Goal: Task Accomplishment & Management: Use online tool/utility

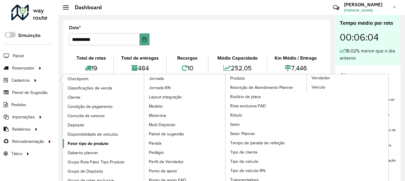
click at [97, 143] on span "Fator tipo de produto" at bounding box center [88, 143] width 41 height 6
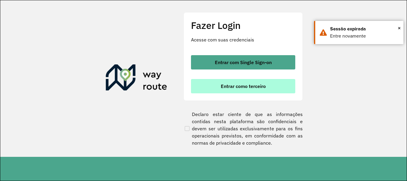
click at [224, 88] on span "Entrar como terceiro" at bounding box center [243, 86] width 45 height 5
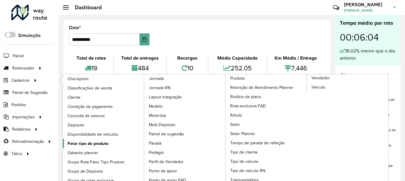
click at [85, 148] on link "Fator tipo de produto" at bounding box center [104, 143] width 82 height 9
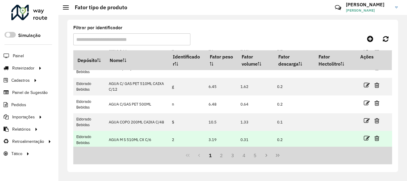
scroll to position [136, 0]
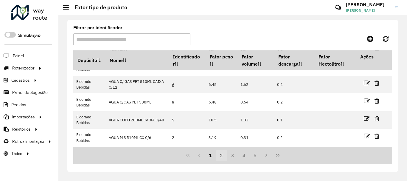
click at [222, 153] on button "2" at bounding box center [221, 155] width 11 height 11
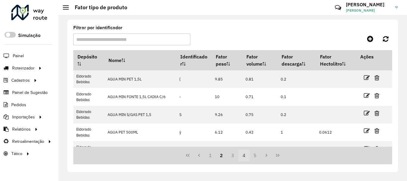
click at [248, 156] on button "4" at bounding box center [243, 155] width 11 height 11
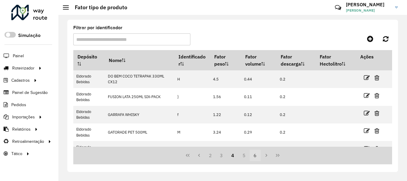
click at [253, 155] on button "6" at bounding box center [255, 155] width 11 height 11
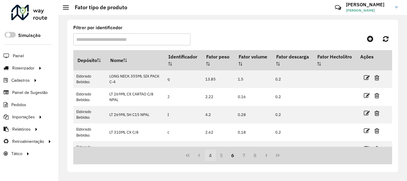
click at [211, 155] on button "4" at bounding box center [210, 155] width 11 height 11
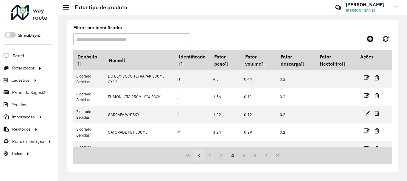
click at [201, 156] on button "Previous Page" at bounding box center [198, 155] width 11 height 11
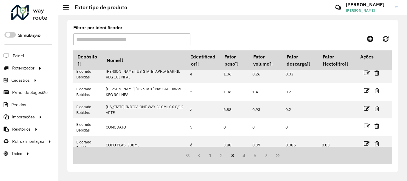
scroll to position [136, 0]
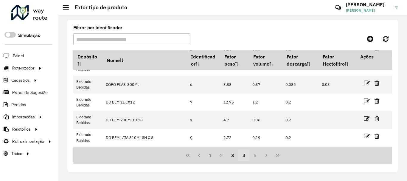
click at [246, 152] on button "4" at bounding box center [243, 155] width 11 height 11
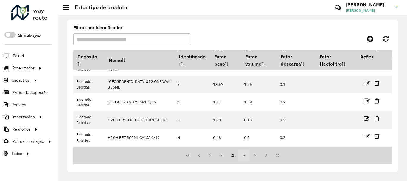
click at [248, 154] on button "5" at bounding box center [243, 155] width 11 height 11
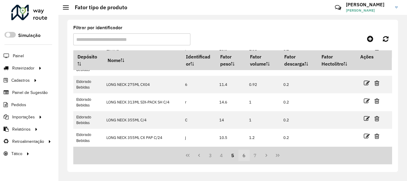
click at [245, 157] on button "6" at bounding box center [243, 155] width 11 height 11
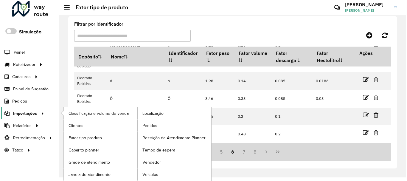
scroll to position [0, 0]
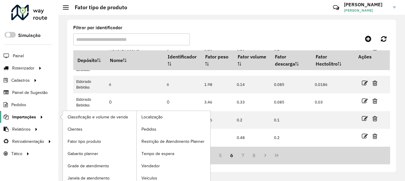
click at [27, 122] on link "Importações" at bounding box center [22, 117] width 45 height 12
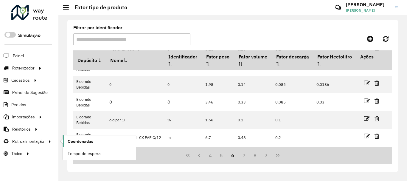
click at [83, 142] on span "Coordenadas" at bounding box center [81, 141] width 26 height 6
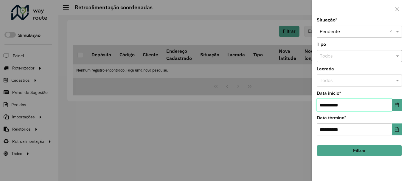
click at [323, 105] on input "**********" at bounding box center [354, 105] width 75 height 12
type input "**********"
click at [365, 151] on button "Filtrar" at bounding box center [359, 150] width 85 height 11
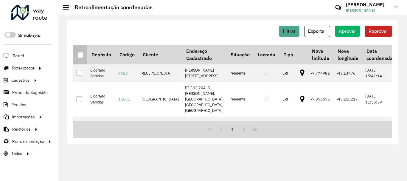
click at [78, 53] on div at bounding box center [80, 55] width 6 height 6
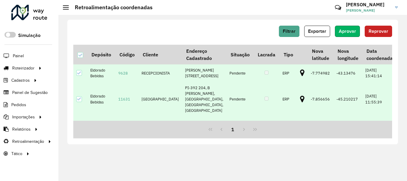
click at [338, 33] on button "Aprovar" at bounding box center [347, 31] width 25 height 11
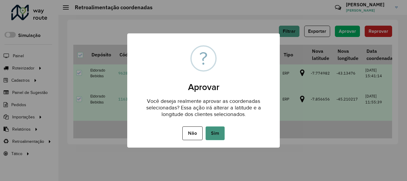
click at [216, 130] on button "Sim" at bounding box center [215, 133] width 19 height 14
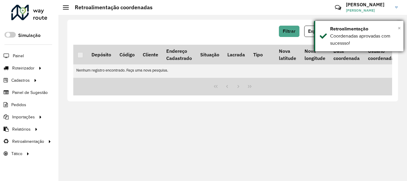
click at [399, 27] on span "×" at bounding box center [399, 28] width 3 height 7
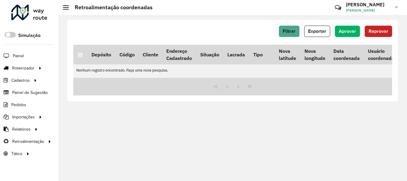
click at [35, 23] on div "Roteirizador AmbevTech Simulação Painel Roteirizador Entregas Vendas Cadastros …" at bounding box center [29, 90] width 58 height 181
click at [35, 19] on div at bounding box center [29, 12] width 36 height 15
